Goal: Check status: Check status

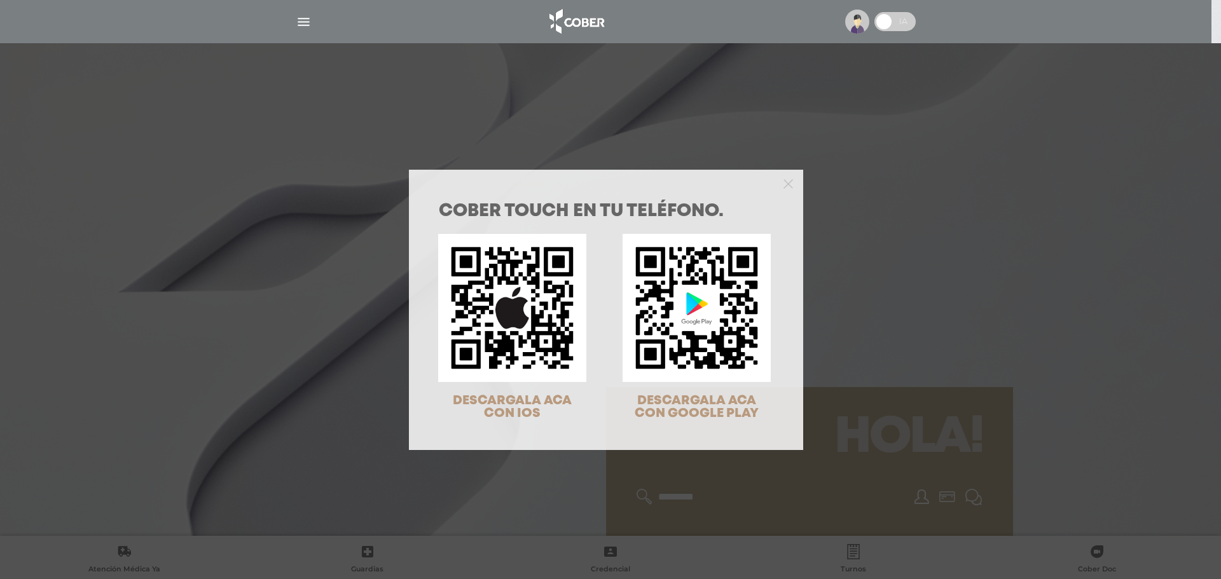
click at [954, 152] on div "COBER TOUCH en tu teléfono. DESCARGALA ACA CON IOS DESCARGALA ACA CON GOOGLE PL…" at bounding box center [610, 289] width 1221 height 579
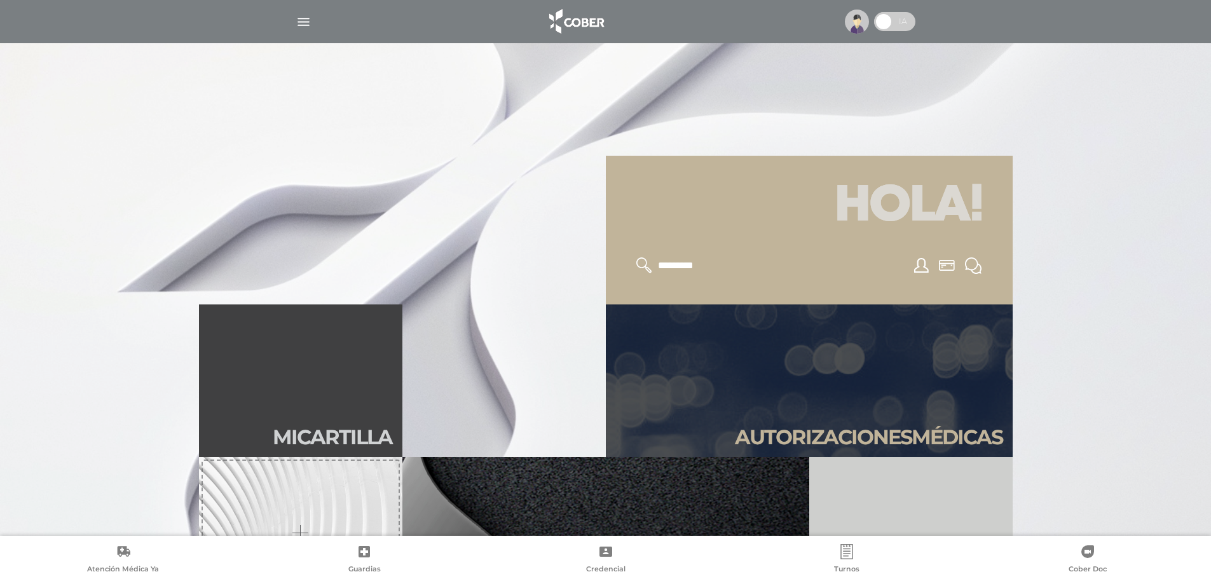
scroll to position [381, 0]
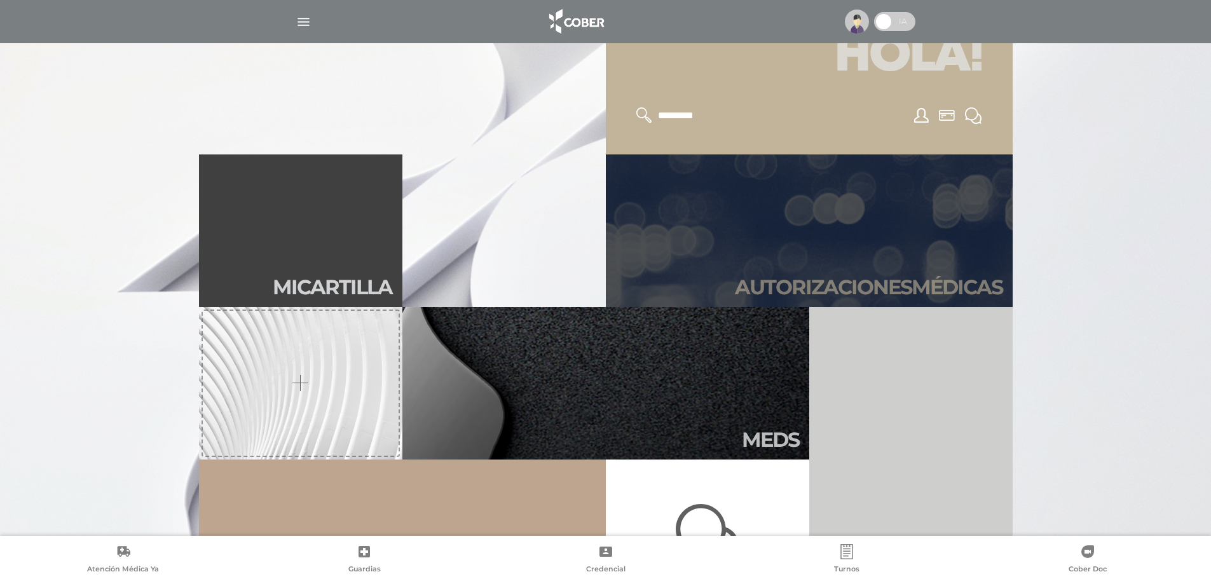
click at [939, 214] on link "Autori zaciones médicas" at bounding box center [809, 230] width 407 height 153
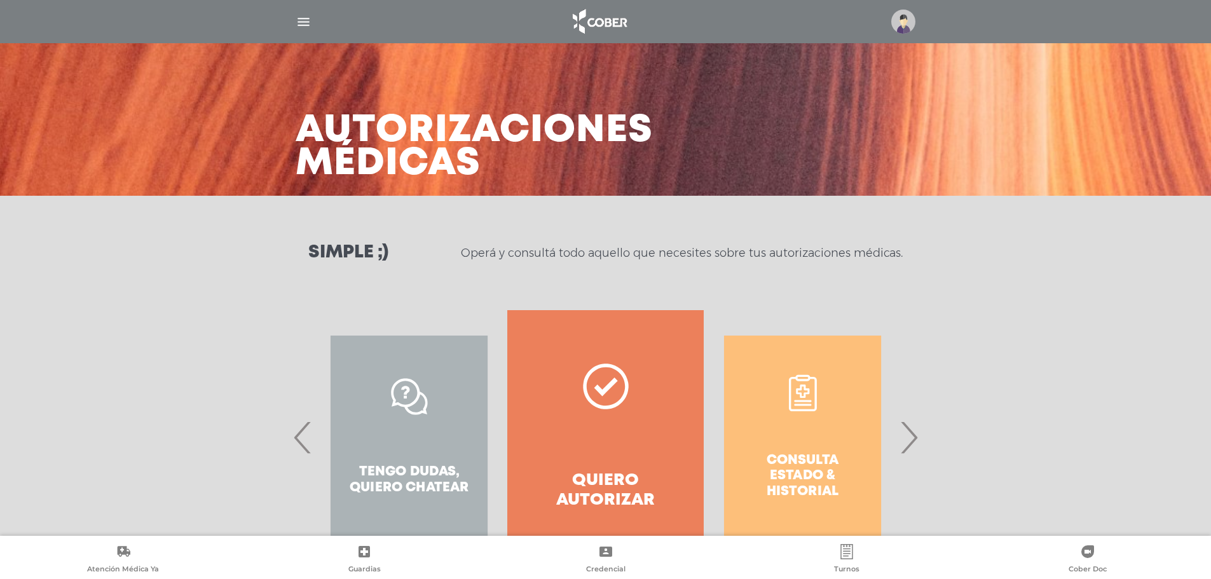
click at [910, 439] on span "›" at bounding box center [908, 437] width 25 height 69
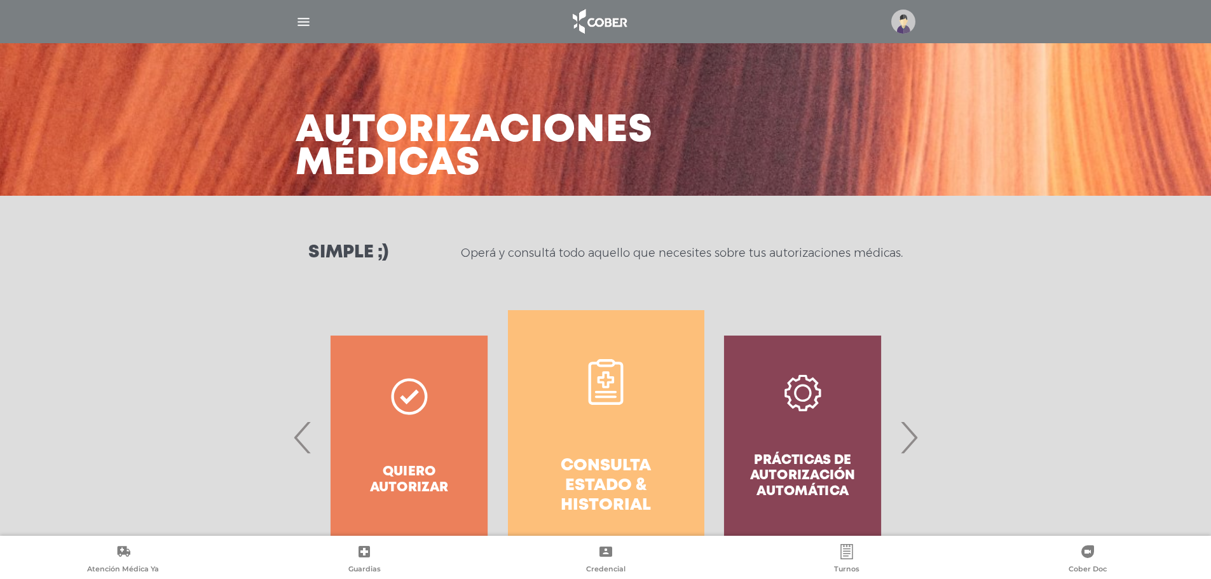
click at [638, 477] on h4 "Consulta estado & historial" at bounding box center [606, 486] width 151 height 60
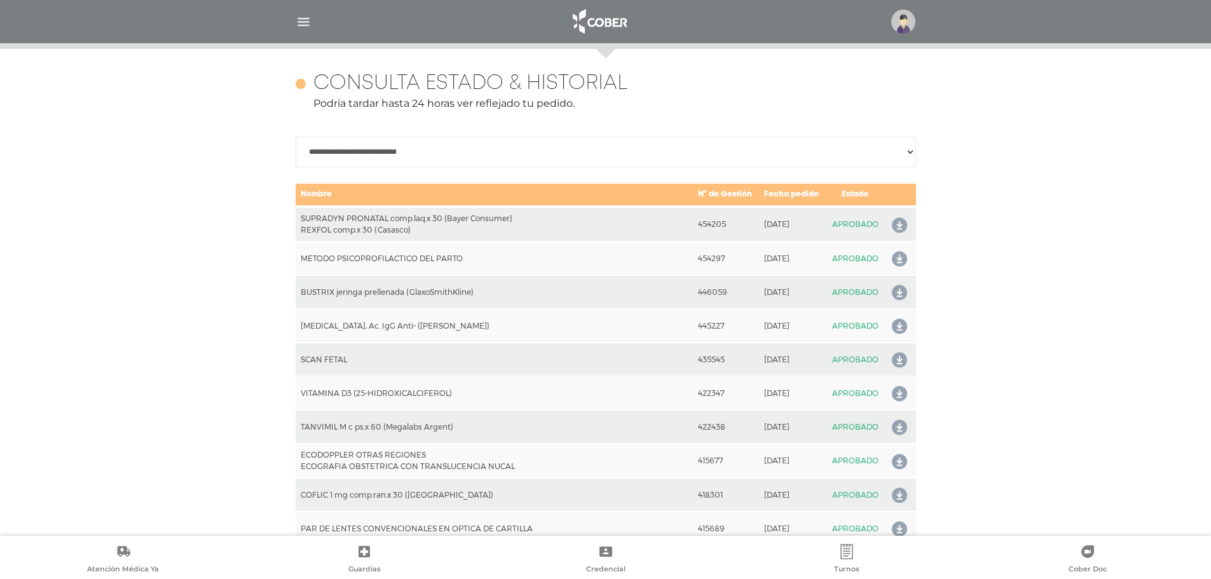
scroll to position [565, 0]
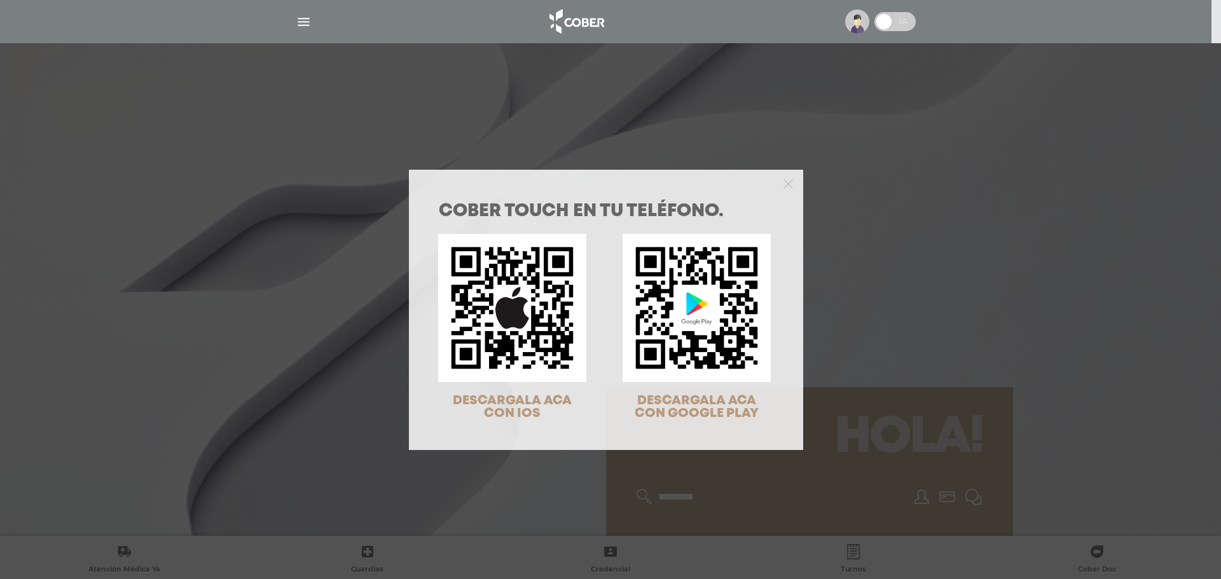
click at [853, 215] on div "COBER TOUCH en tu teléfono. DESCARGALA ACA CON IOS DESCARGALA ACA CON GOOGLE PL…" at bounding box center [610, 289] width 1221 height 579
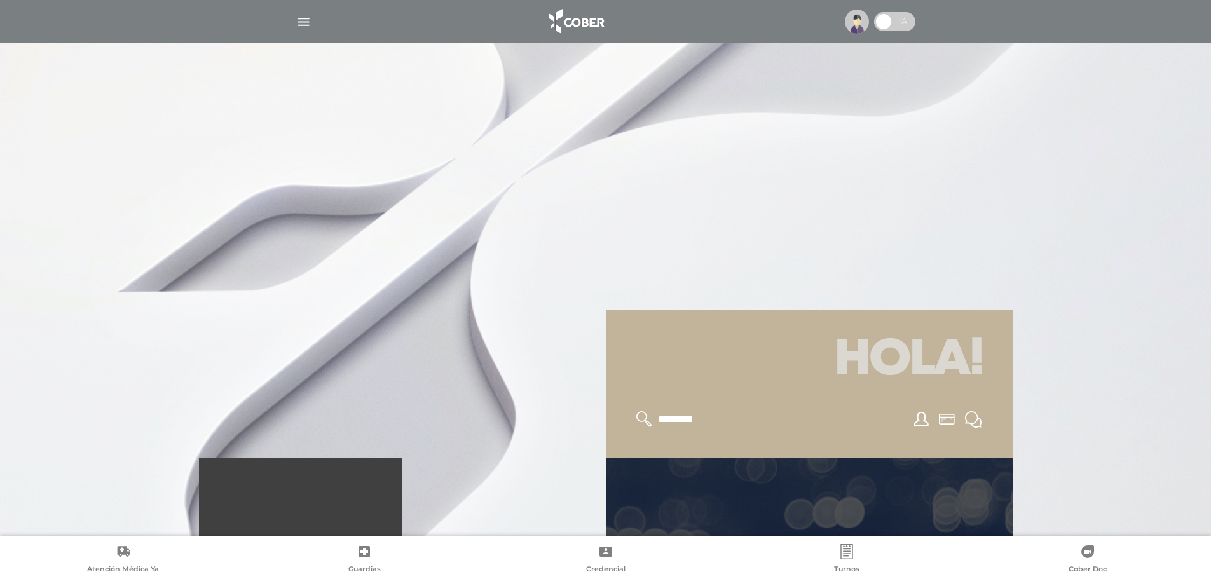
scroll to position [381, 0]
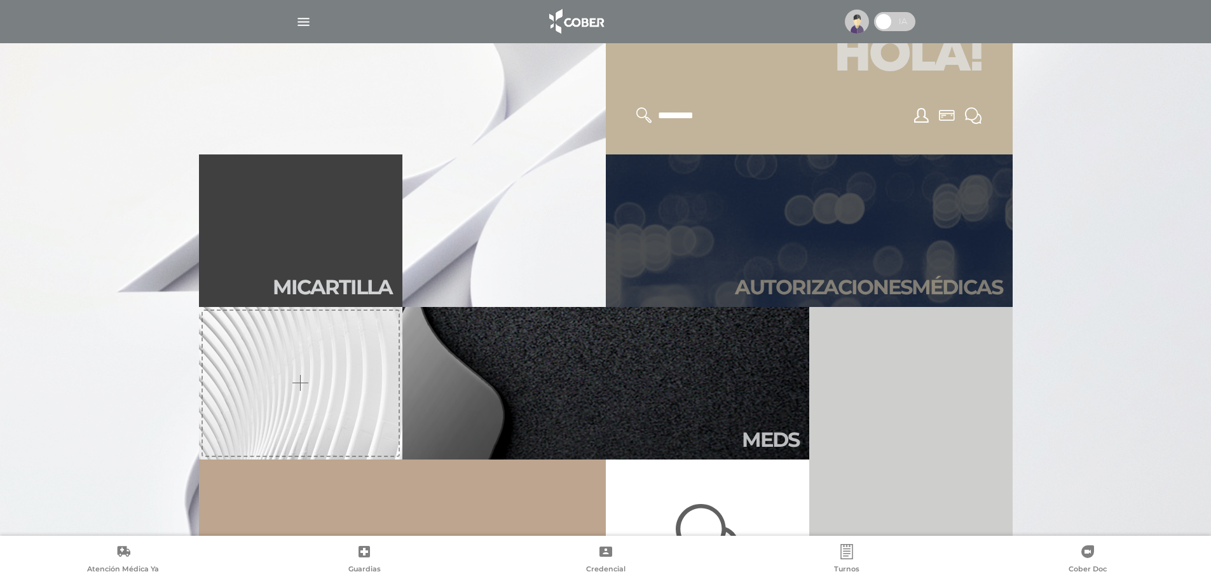
click at [856, 226] on link "Autori zaciones médicas" at bounding box center [809, 230] width 407 height 153
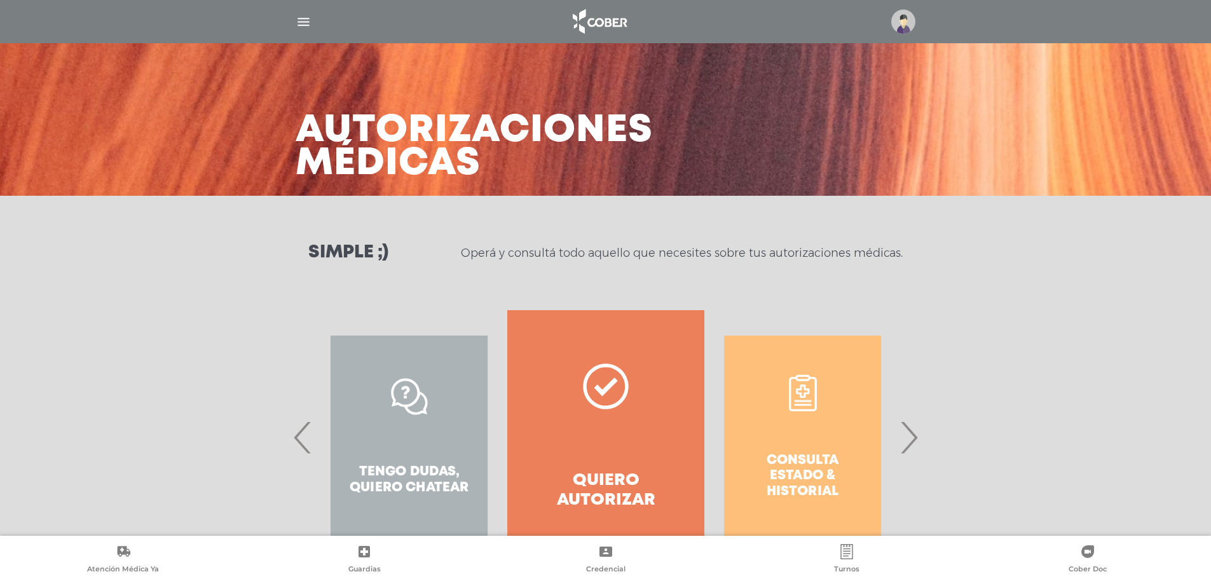
click at [912, 447] on span "›" at bounding box center [908, 437] width 25 height 69
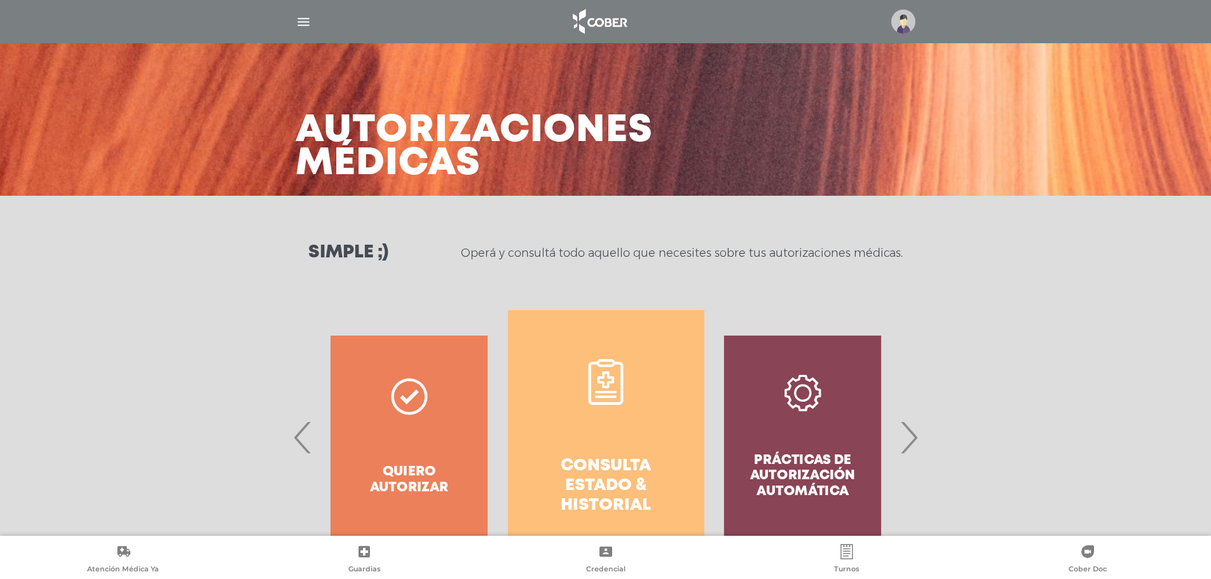
click at [678, 443] on link "Consulta estado & historial" at bounding box center [606, 437] width 196 height 254
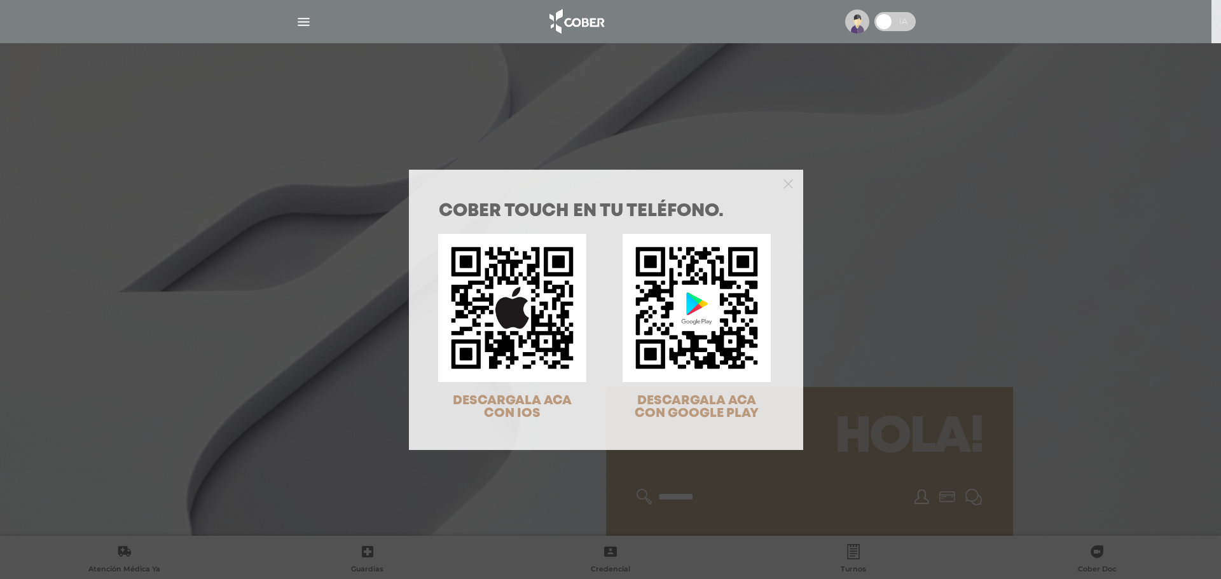
click at [992, 305] on div "COBER TOUCH en tu teléfono. DESCARGALA ACA CON IOS DESCARGALA ACA CON GOOGLE PL…" at bounding box center [610, 289] width 1221 height 579
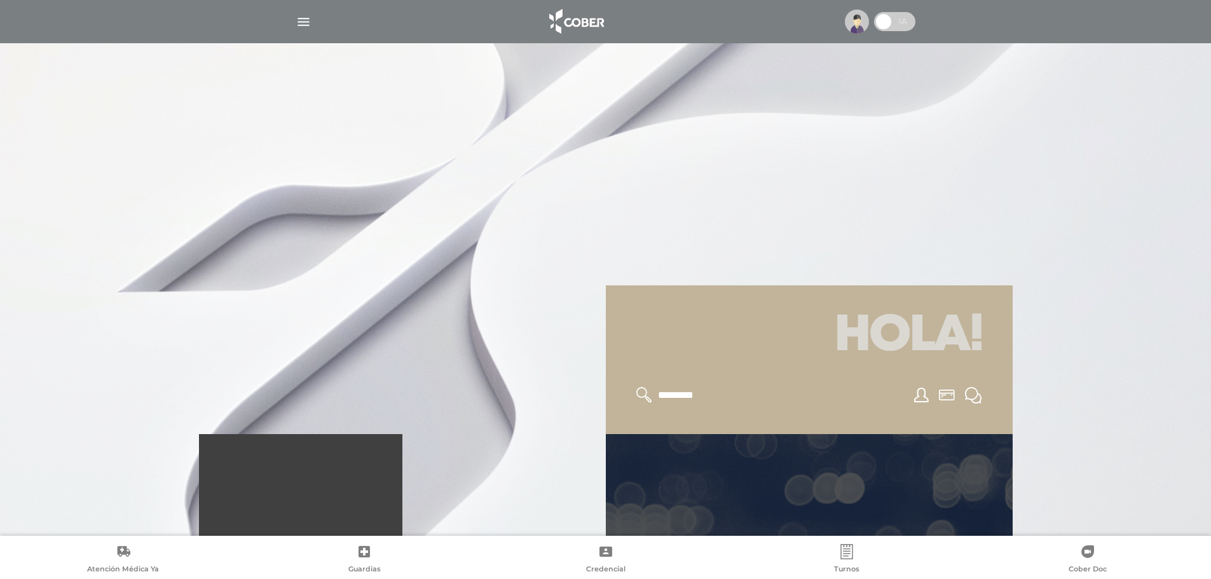
scroll to position [318, 0]
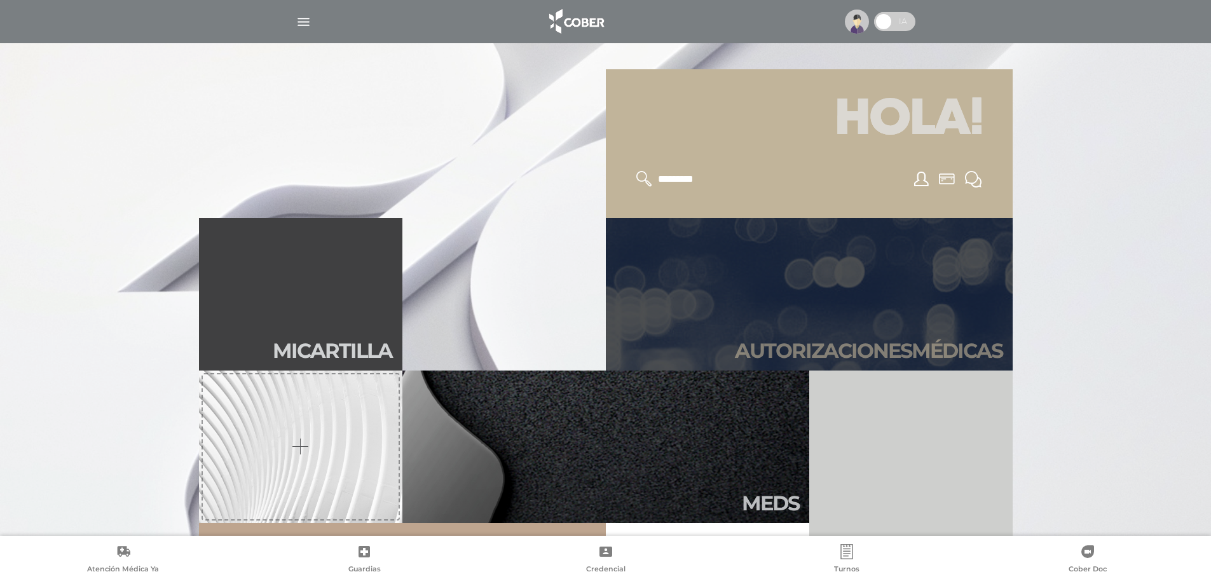
click at [954, 319] on link "Autori zaciones médicas" at bounding box center [809, 294] width 407 height 153
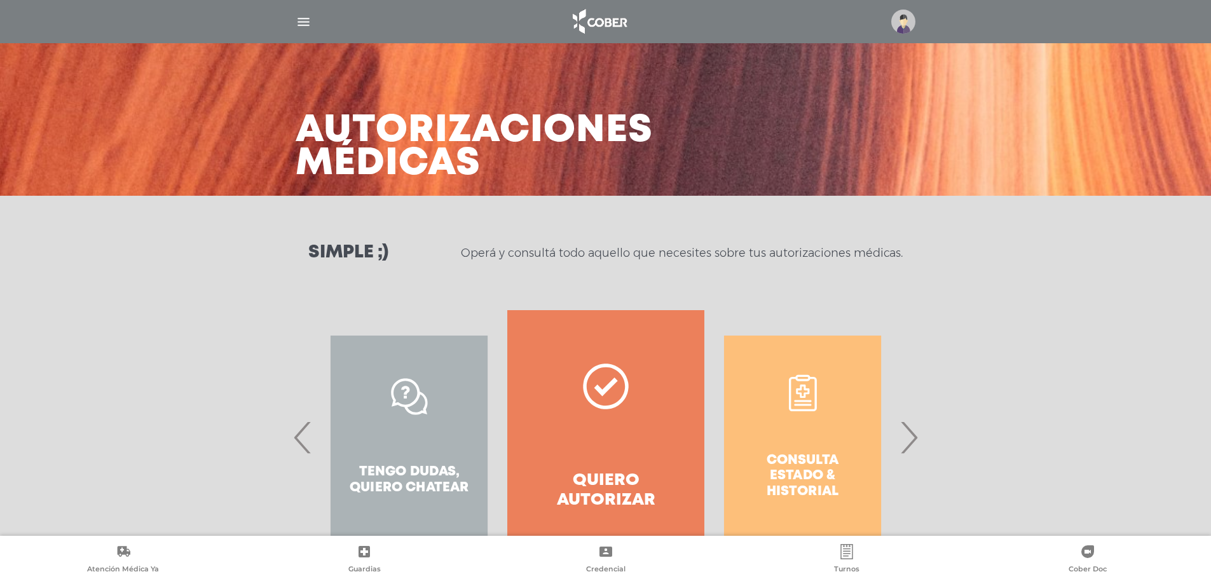
click at [917, 436] on div "Consulta estado & historial Prácticas de autorización automática Tengo dudas, q…" at bounding box center [605, 437] width 651 height 254
click at [917, 436] on span "›" at bounding box center [908, 437] width 25 height 69
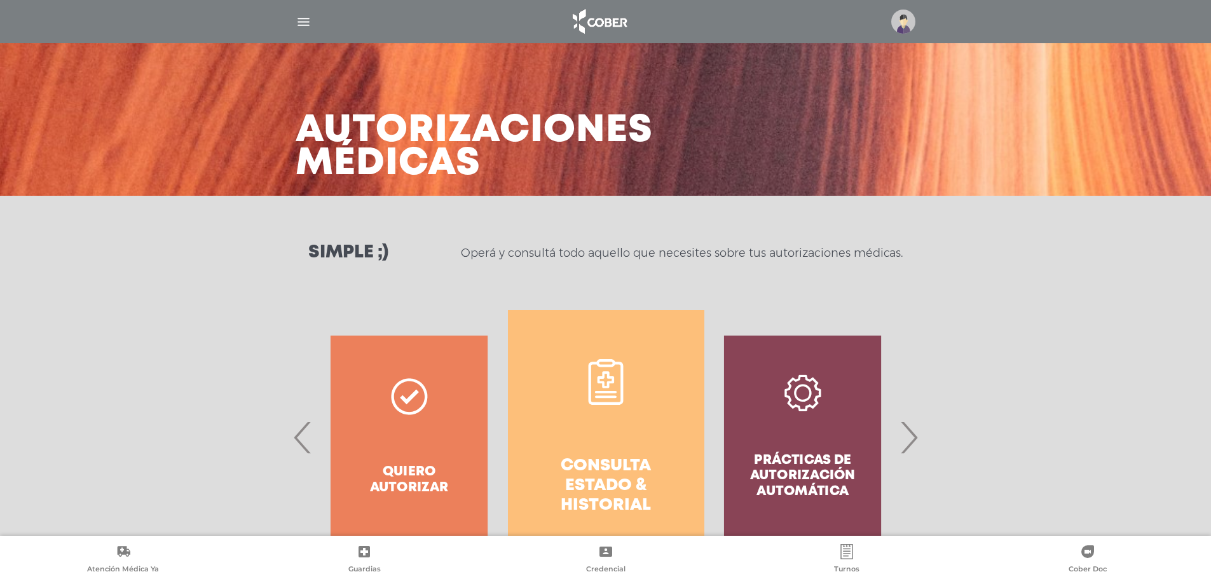
click at [563, 458] on h4 "Consulta estado & historial" at bounding box center [606, 486] width 151 height 60
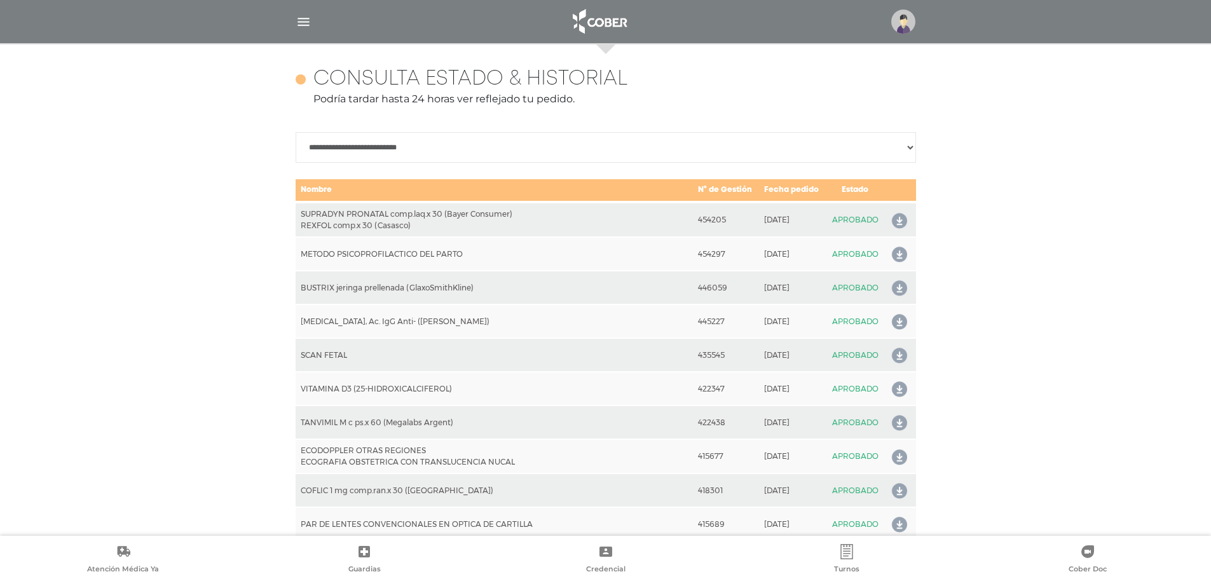
scroll to position [565, 0]
